Goal: Entertainment & Leisure: Consume media (video, audio)

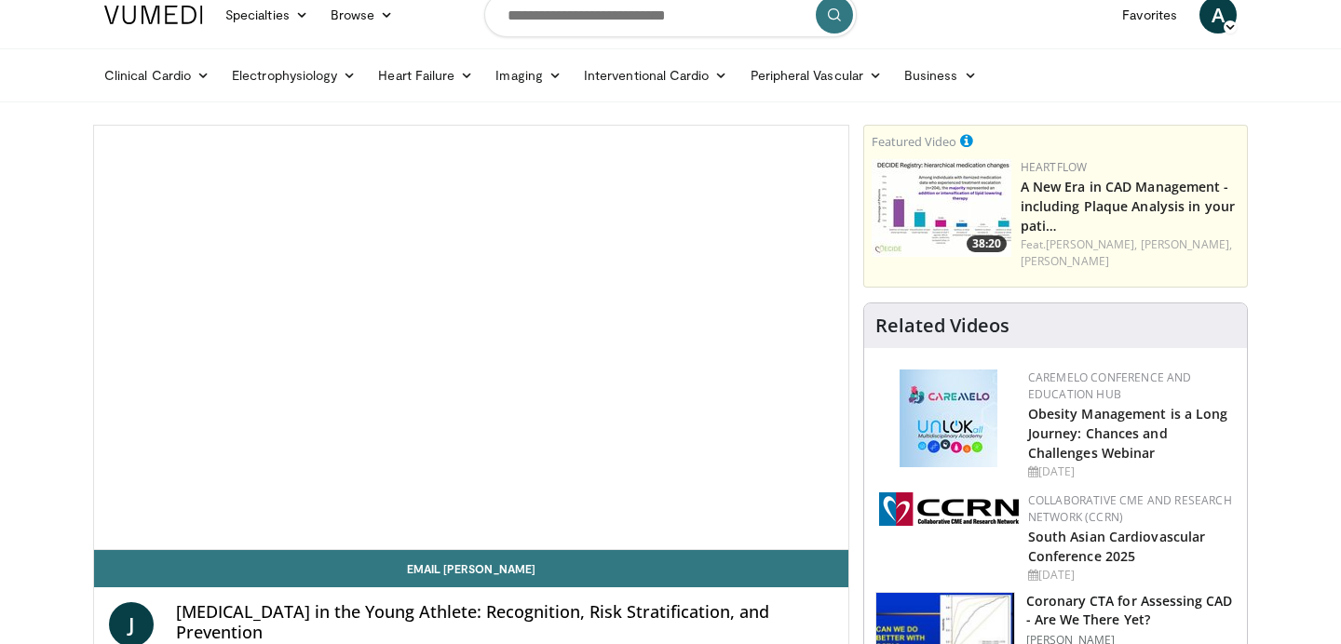
scroll to position [19, 0]
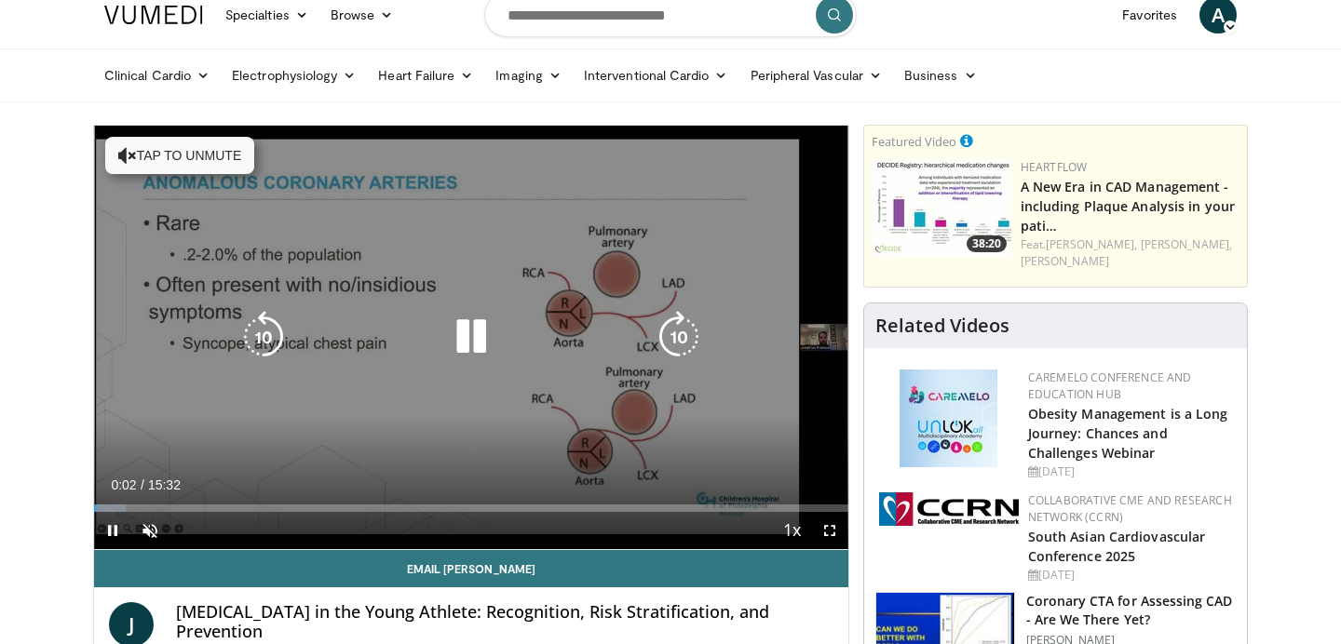
click at [159, 161] on button "Tap to unmute" at bounding box center [179, 155] width 149 height 37
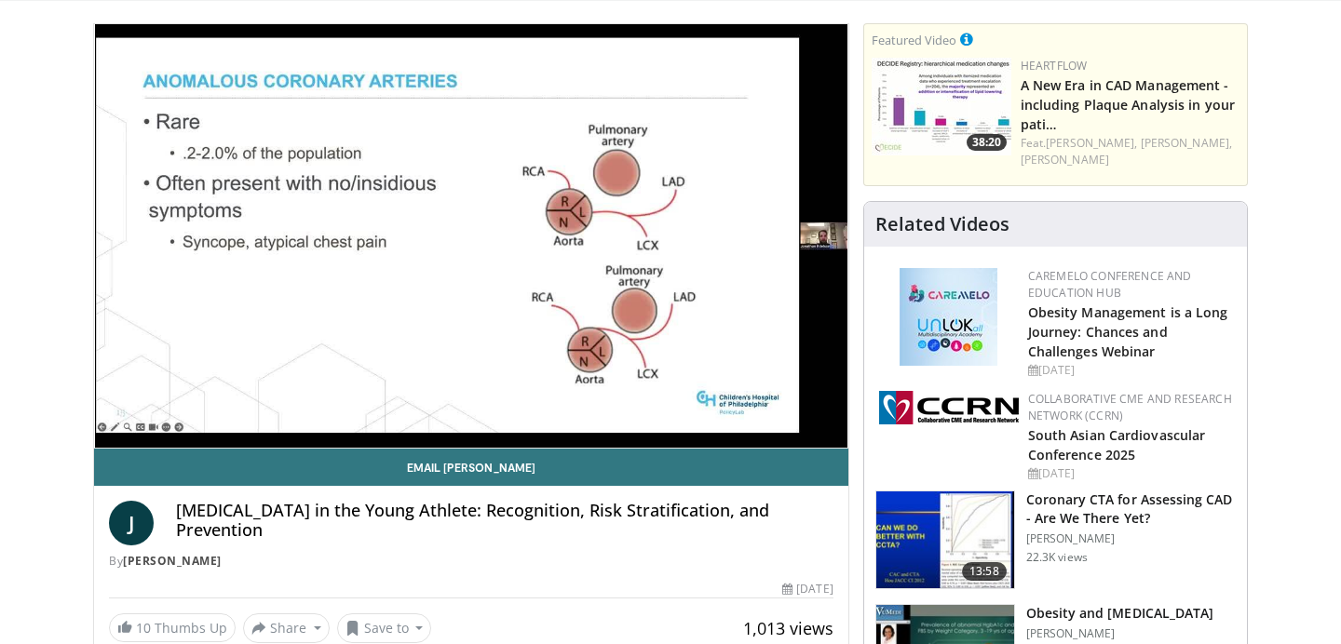
scroll to position [117, 0]
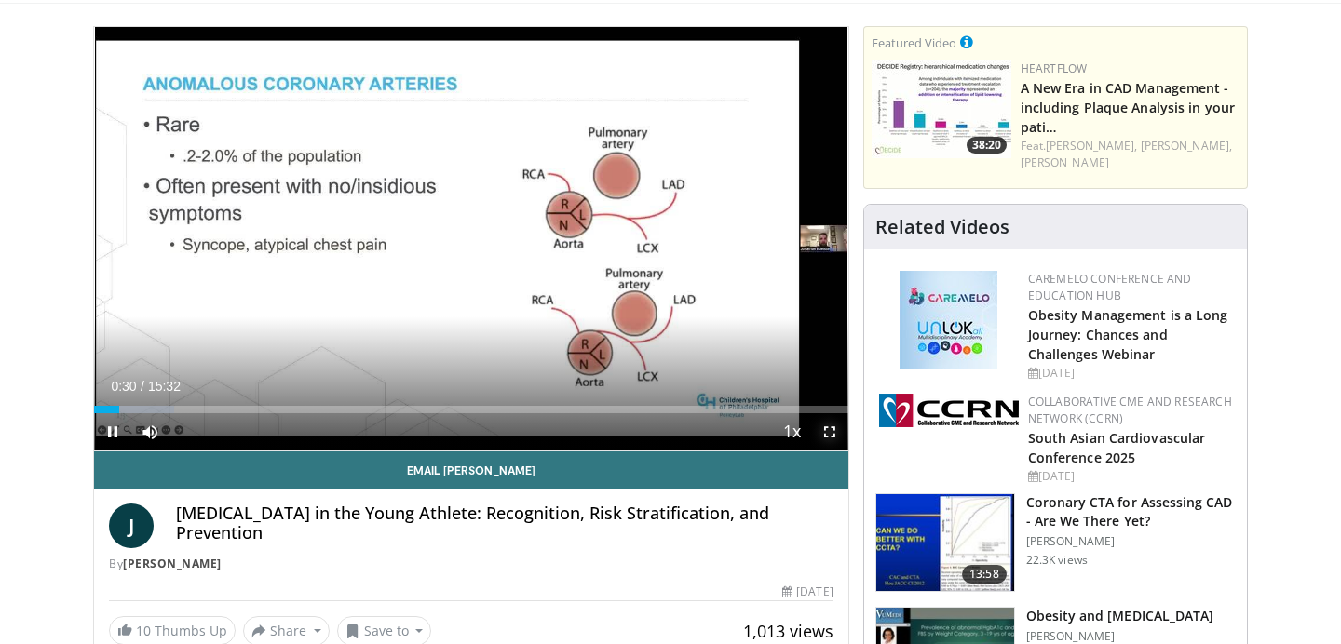
click at [828, 432] on span "Video Player" at bounding box center [829, 431] width 37 height 37
